Goal: Transaction & Acquisition: Purchase product/service

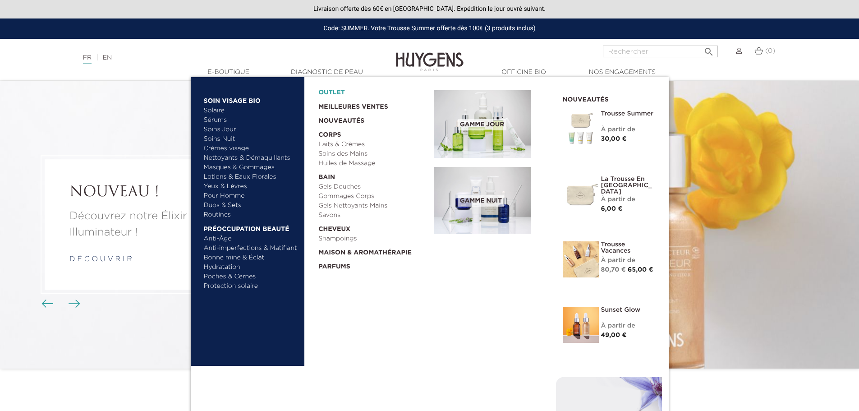
click at [332, 91] on link "OUTLET" at bounding box center [368, 90] width 101 height 14
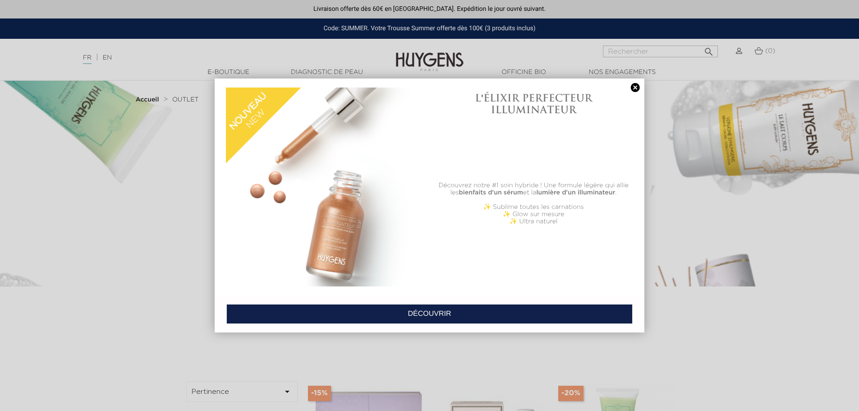
click at [633, 86] on link at bounding box center [635, 87] width 13 height 9
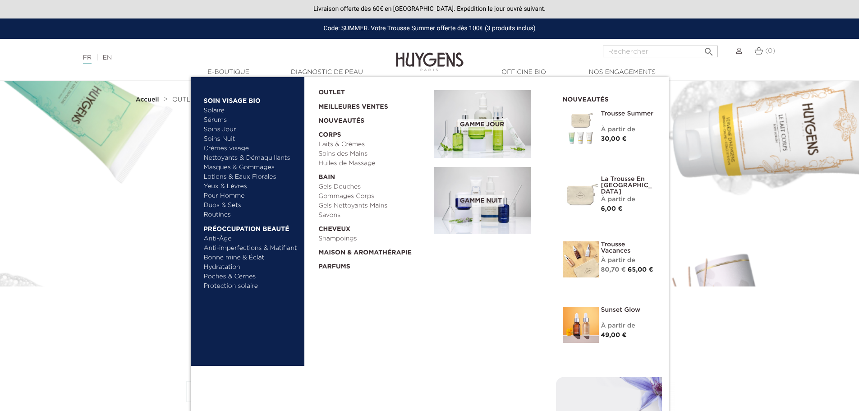
click at [227, 155] on link "Nettoyants & Démaquillants" at bounding box center [251, 157] width 94 height 9
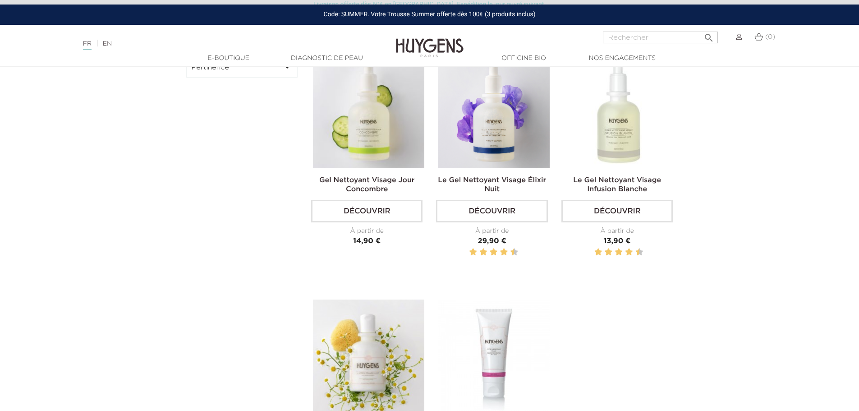
scroll to position [225, 0]
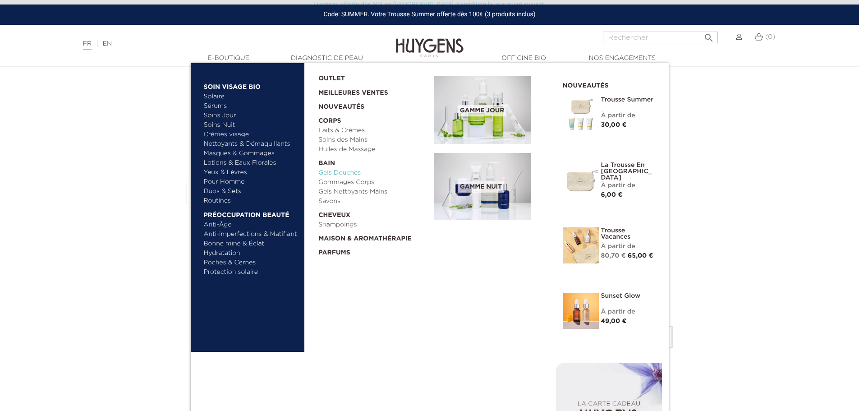
click at [339, 170] on link "Gels Douches" at bounding box center [372, 172] width 109 height 9
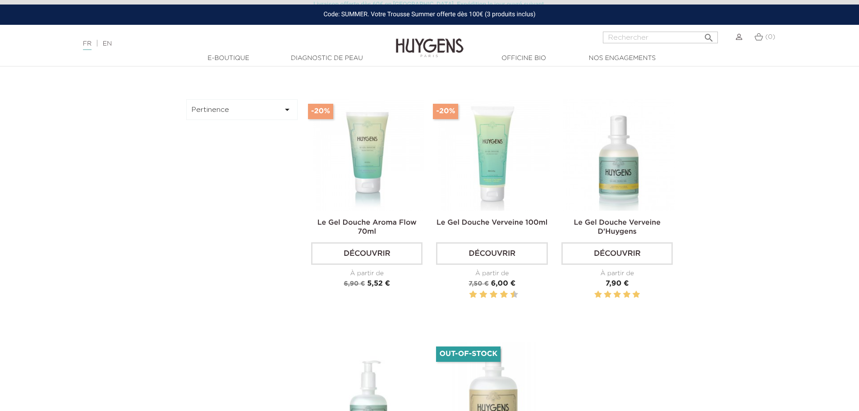
scroll to position [270, 0]
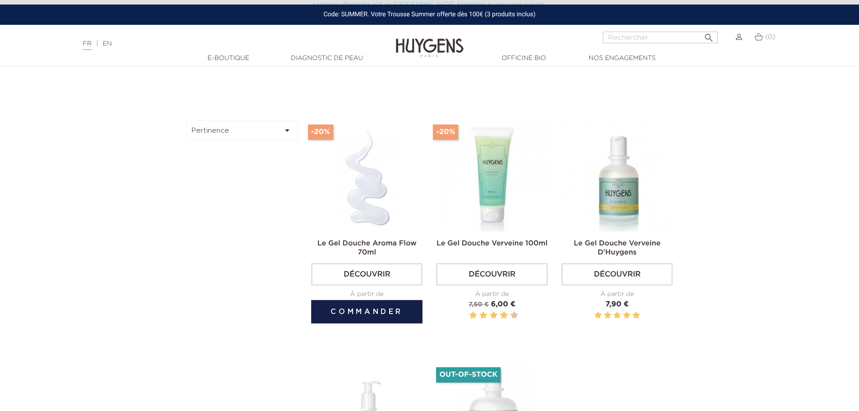
click at [363, 198] on img at bounding box center [368, 175] width 111 height 111
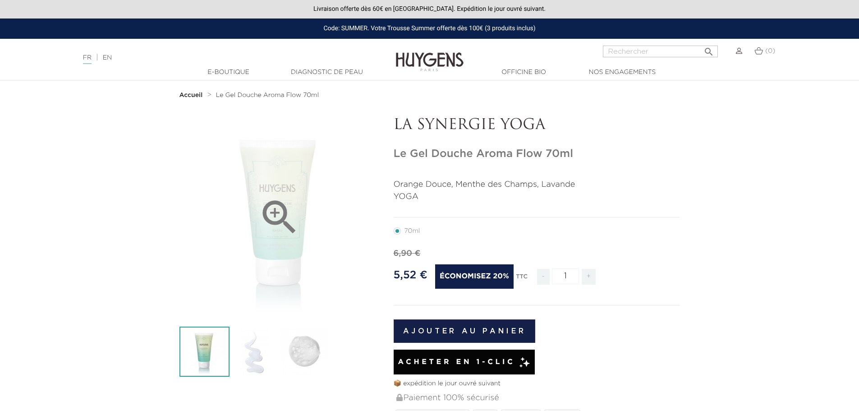
click at [275, 206] on icon "" at bounding box center [279, 217] width 45 height 45
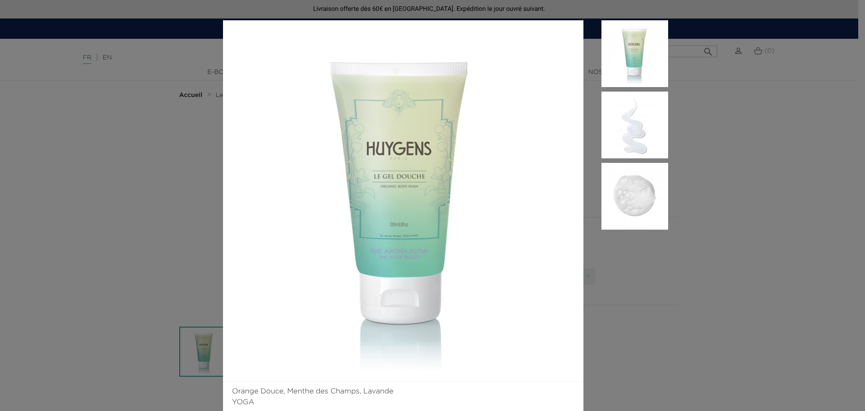
click at [613, 301] on aside at bounding box center [626, 216] width 85 height 392
